Goal: Task Accomplishment & Management: Use online tool/utility

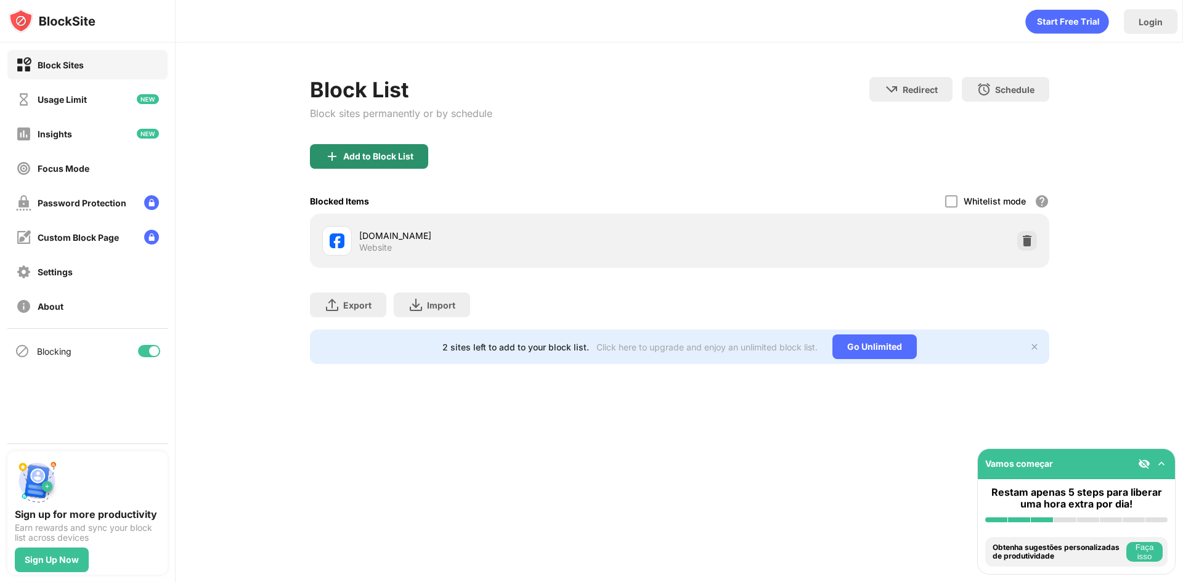
click at [357, 148] on div "Add to Block List" at bounding box center [369, 156] width 118 height 25
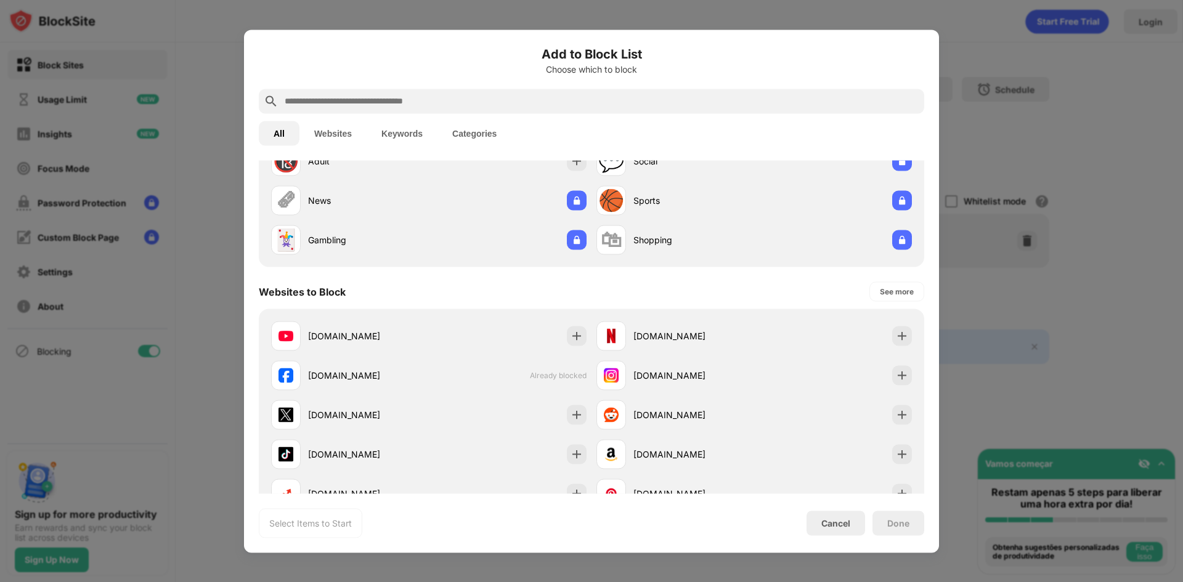
scroll to position [62, 0]
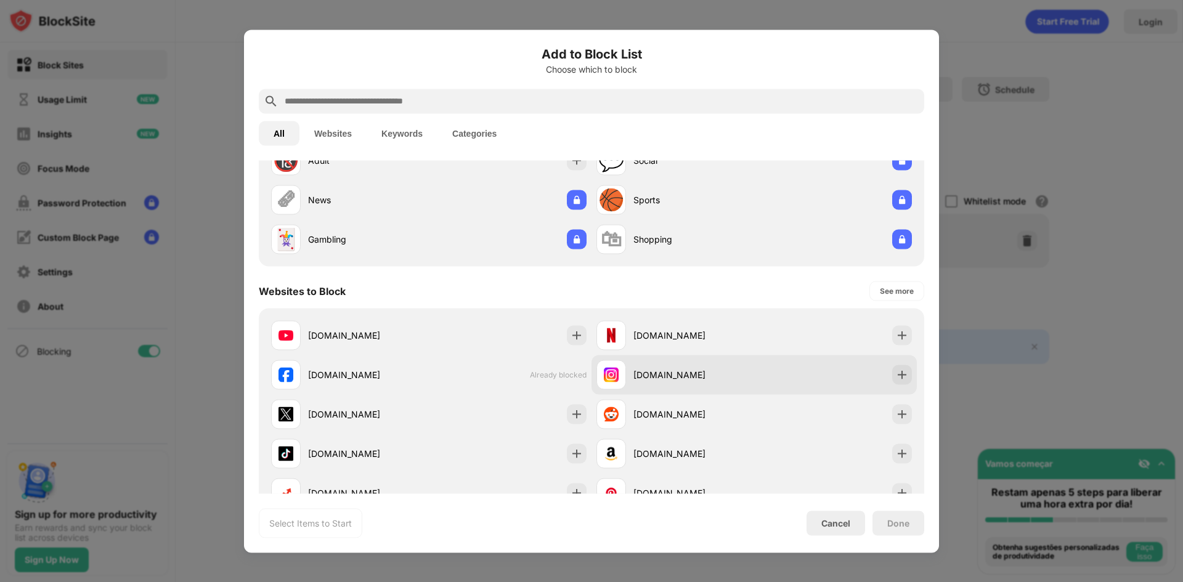
click at [718, 385] on div "[DOMAIN_NAME]" at bounding box center [675, 375] width 158 height 30
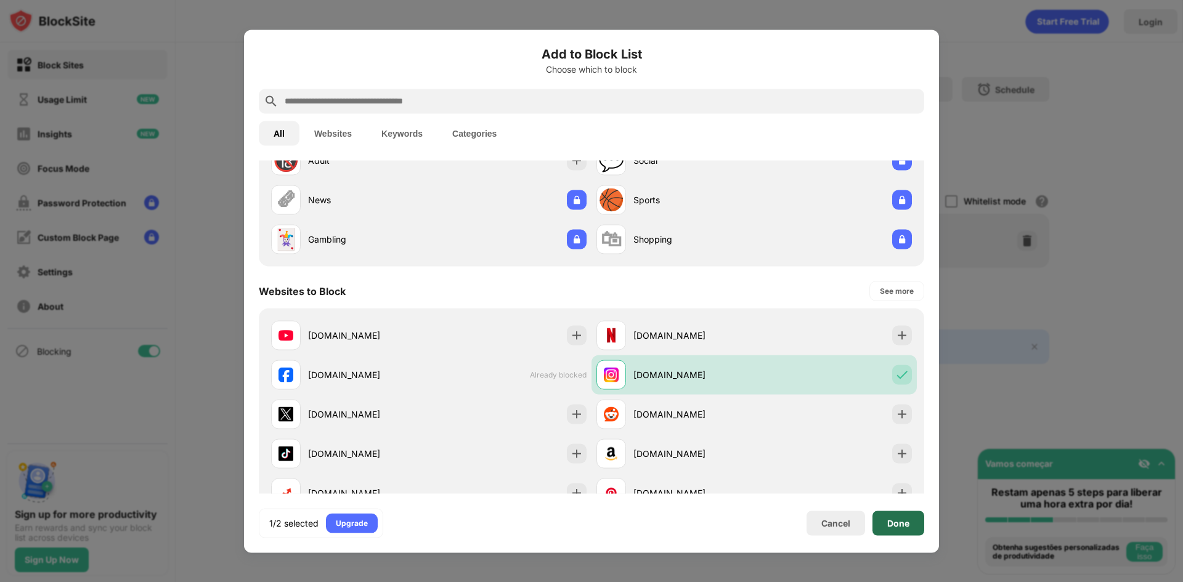
click at [909, 528] on div "Done" at bounding box center [898, 523] width 52 height 25
